Goal: Information Seeking & Learning: Learn about a topic

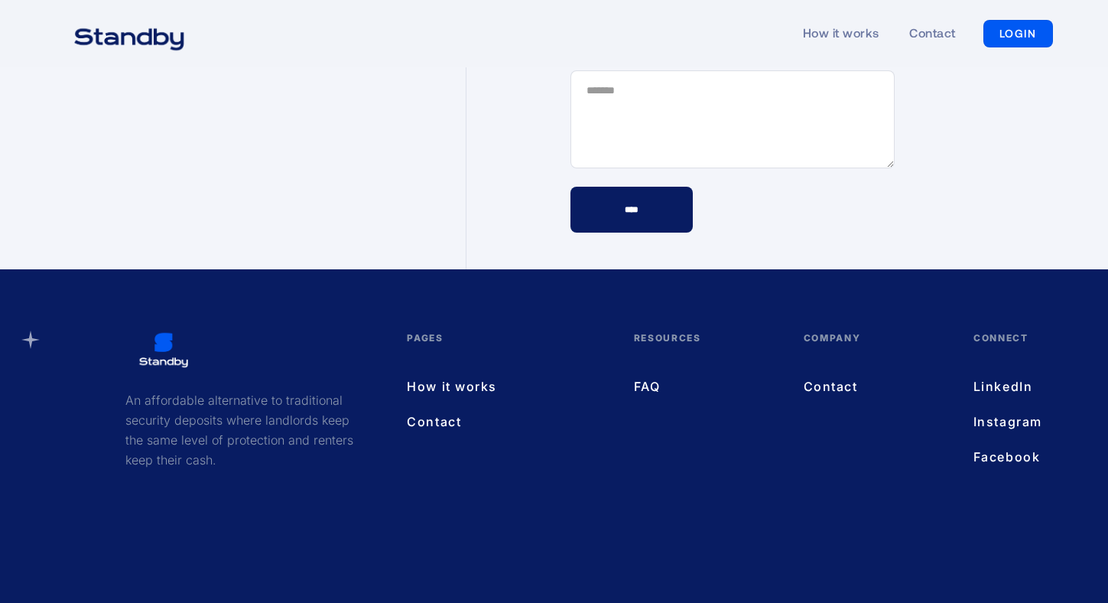
scroll to position [4482, 0]
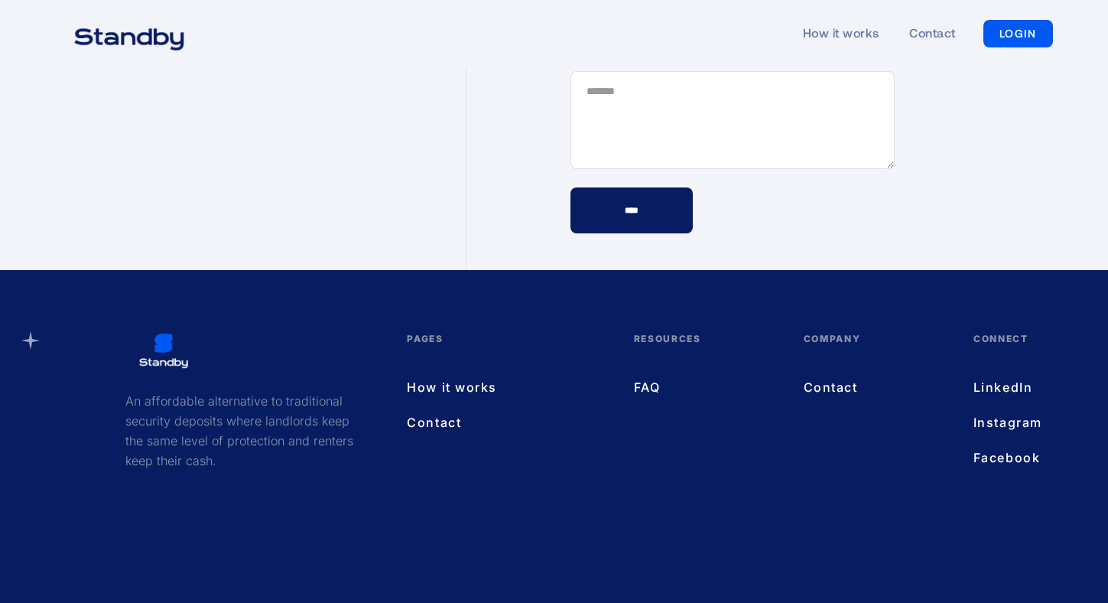
click at [635, 377] on link "FAQ" at bounding box center [703, 387] width 139 height 20
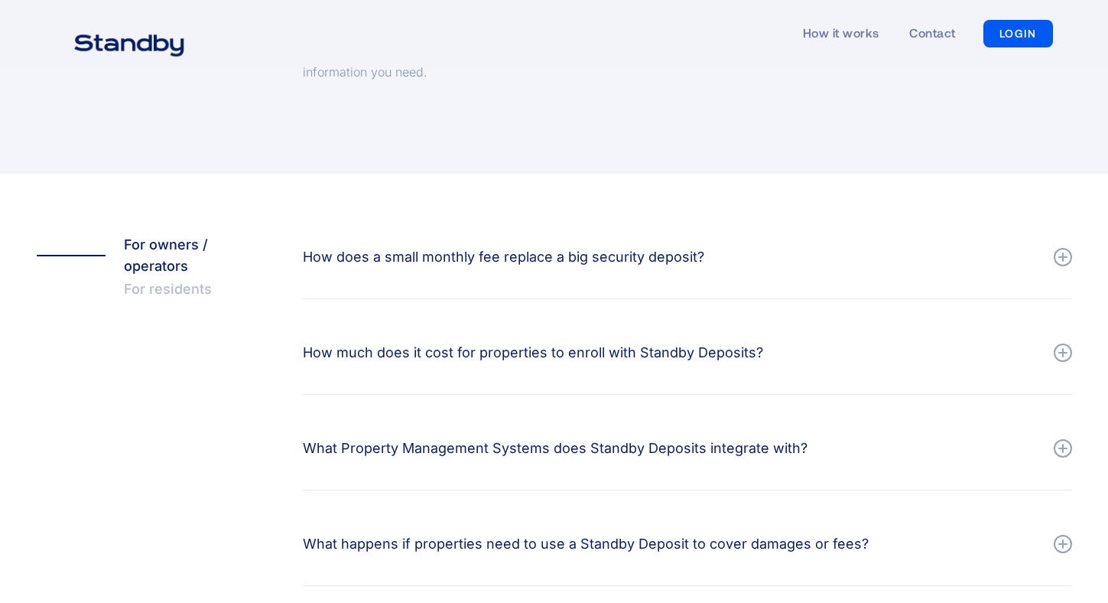
scroll to position [219, 0]
click at [605, 252] on div "How does a small monthly fee replace a big security deposit?" at bounding box center [504, 255] width 402 height 21
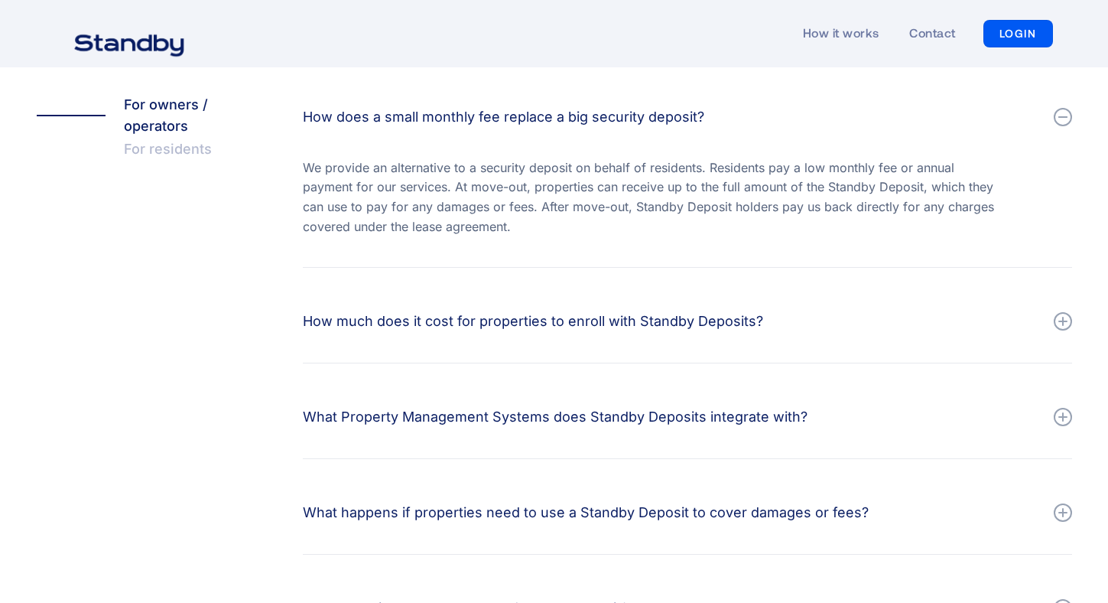
scroll to position [394, 0]
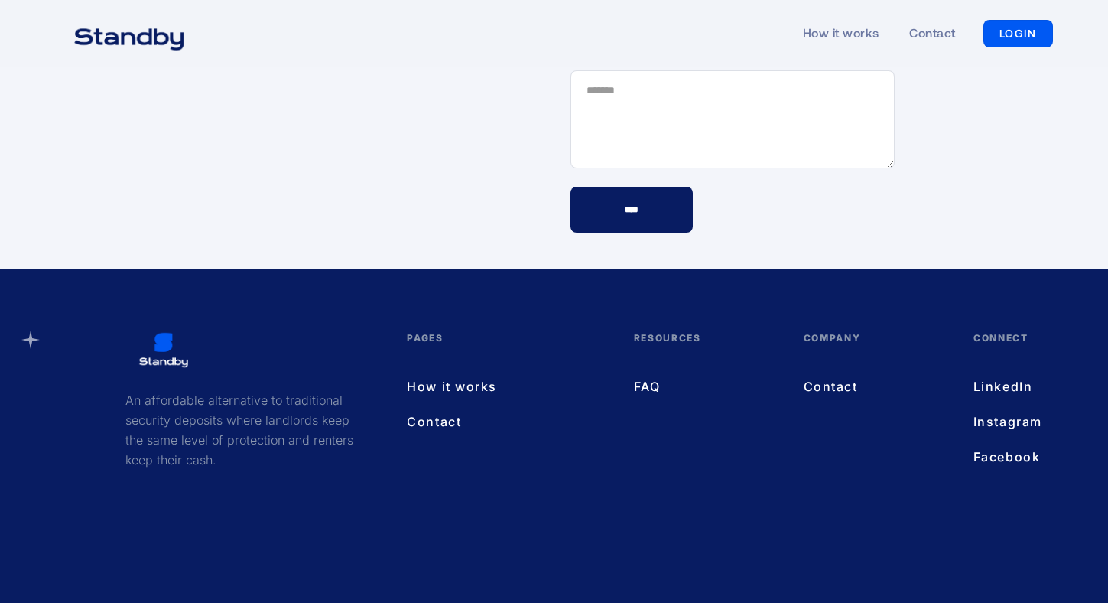
scroll to position [4482, 0]
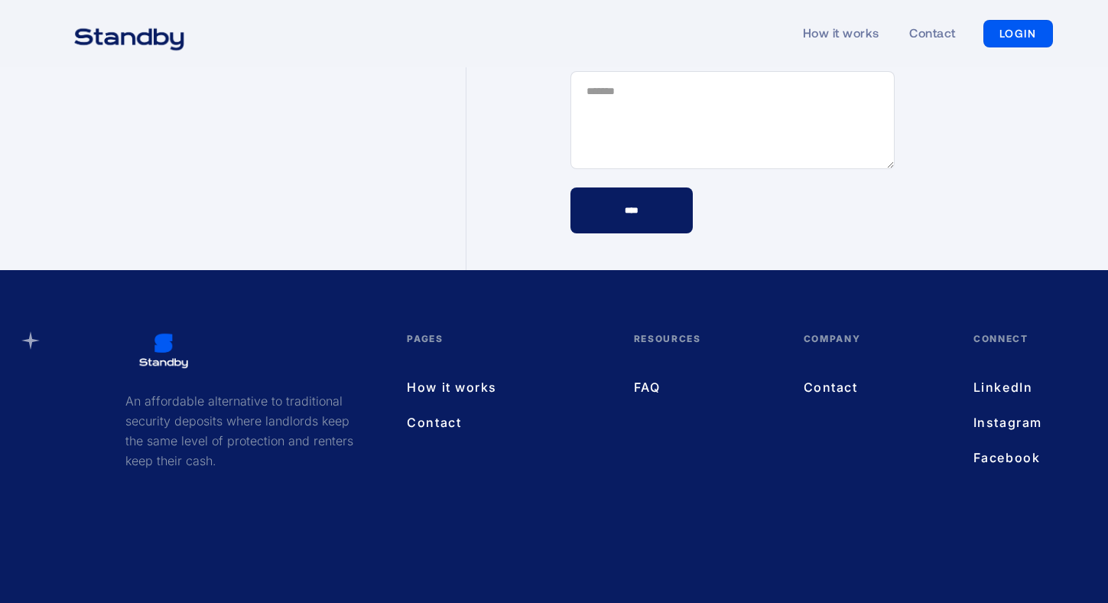
click at [434, 377] on link "How it works" at bounding box center [505, 387] width 196 height 20
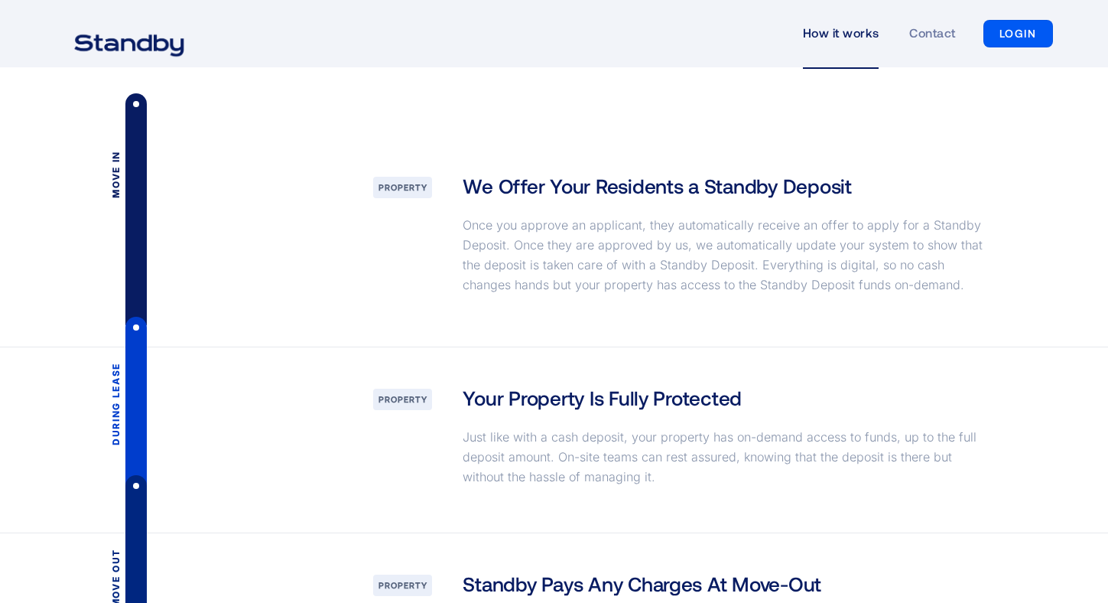
scroll to position [2063, 0]
